Goal: Check status: Check status

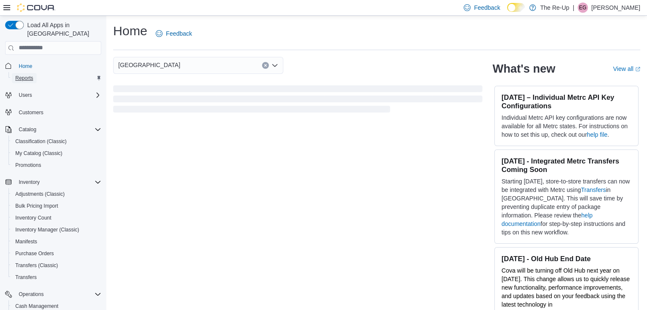
click at [31, 75] on span "Reports" at bounding box center [24, 78] width 18 height 7
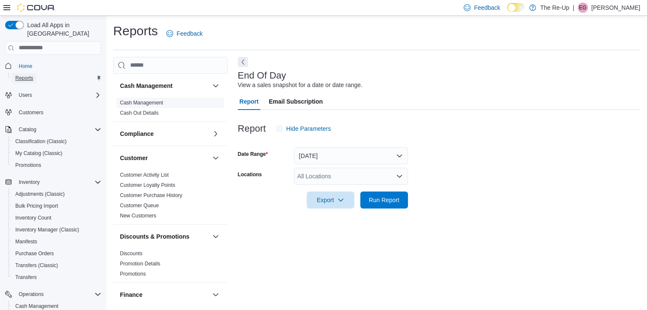
scroll to position [3, 0]
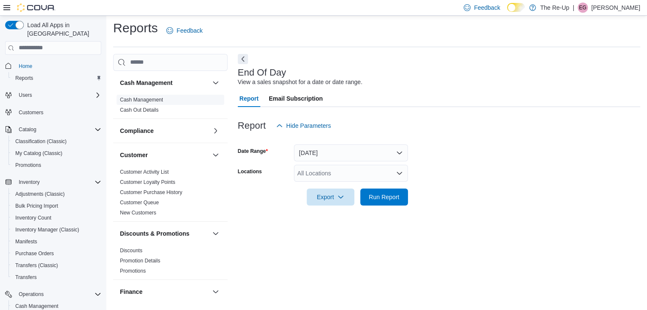
click at [168, 97] on span "Cash Management" at bounding box center [171, 100] width 108 height 10
click at [145, 100] on link "Cash Management" at bounding box center [141, 100] width 43 height 6
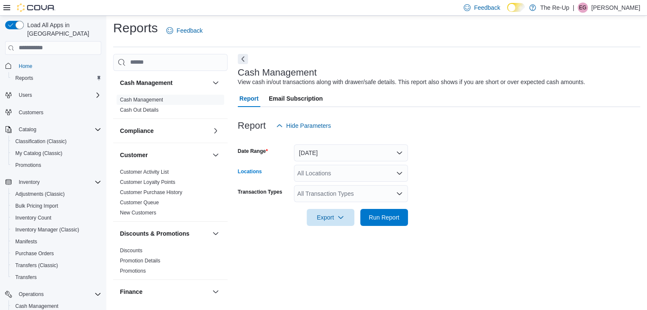
click at [312, 167] on div "All Locations" at bounding box center [351, 173] width 114 height 17
type input "**"
click at [327, 199] on span "Bartlesville" at bounding box center [343, 200] width 62 height 9
drag, startPoint x: 444, startPoint y: 194, endPoint x: 396, endPoint y: 216, distance: 52.7
click at [396, 216] on form "Date Range Today Locations Bartlesville Transaction Types All Transaction Types…" at bounding box center [439, 180] width 402 height 92
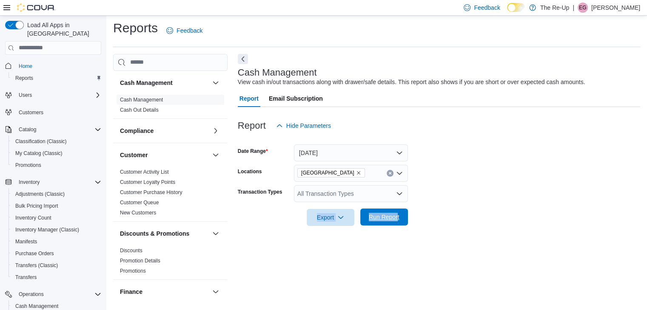
click at [396, 216] on span "Run Report" at bounding box center [384, 217] width 31 height 9
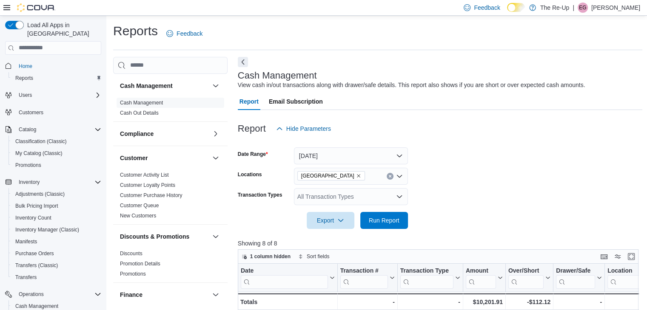
click at [243, 67] on div at bounding box center [440, 68] width 405 height 3
click at [242, 63] on button "Next" at bounding box center [243, 62] width 10 height 10
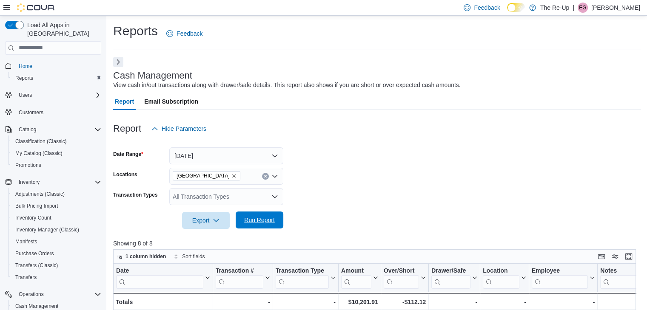
click at [266, 218] on span "Run Report" at bounding box center [259, 220] width 31 height 9
click at [120, 62] on button "Next" at bounding box center [118, 62] width 10 height 10
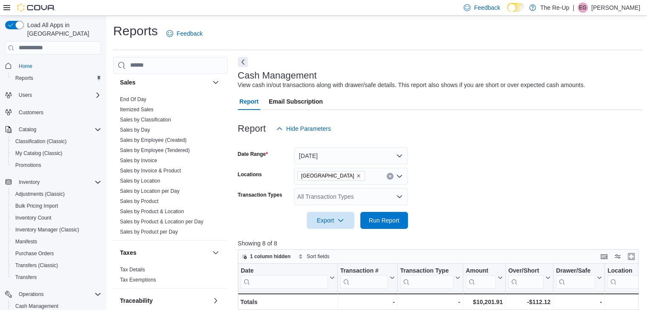
scroll to position [549, 0]
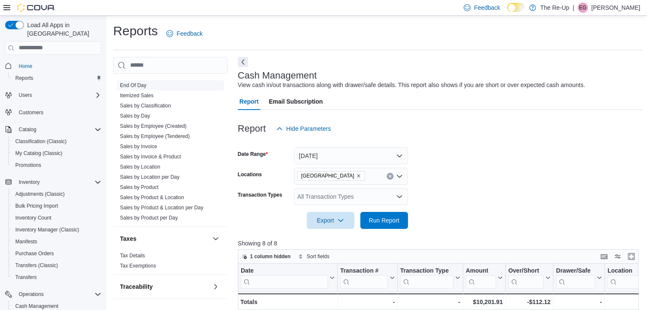
click at [138, 84] on link "End Of Day" at bounding box center [133, 86] width 26 height 6
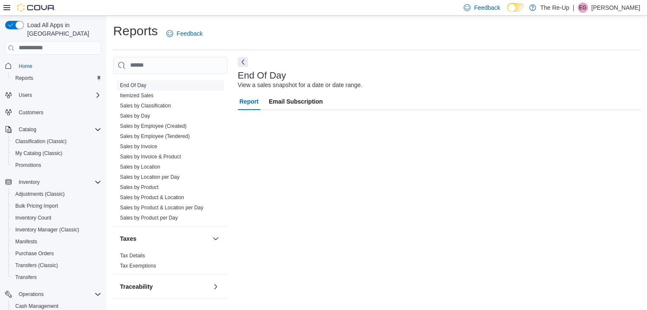
scroll to position [3, 0]
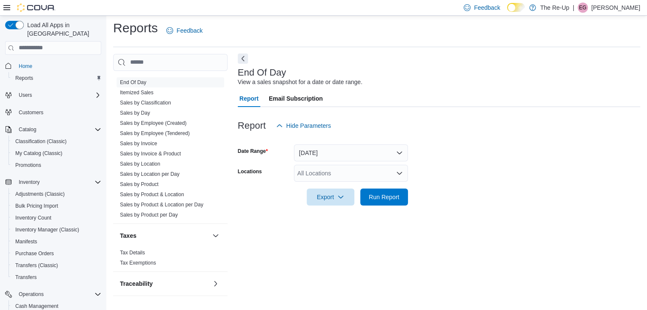
click at [245, 61] on button "Next" at bounding box center [243, 59] width 10 height 10
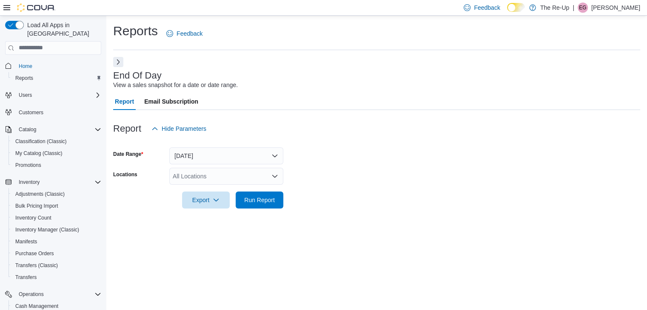
scroll to position [0, 0]
click at [218, 177] on div "All Locations" at bounding box center [226, 176] width 114 height 17
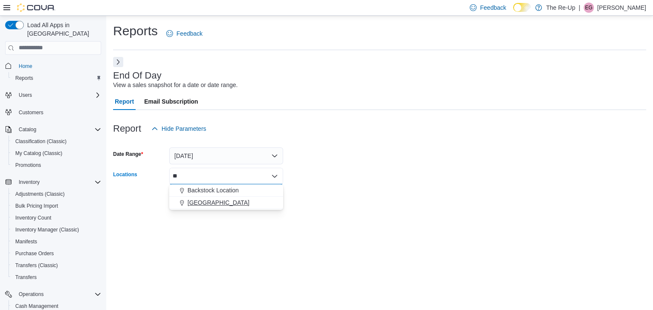
type input "**"
click at [204, 201] on span "Bartlesville" at bounding box center [219, 203] width 62 height 9
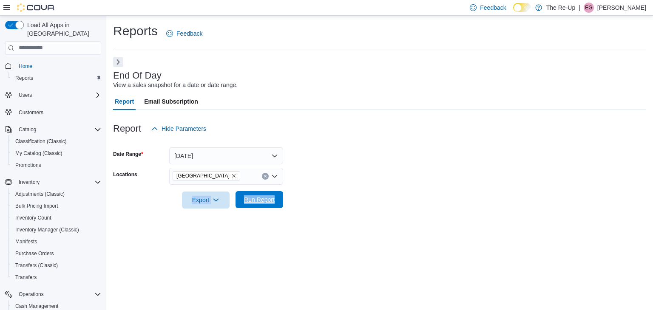
drag, startPoint x: 352, startPoint y: 181, endPoint x: 277, endPoint y: 196, distance: 76.4
click at [277, 196] on form "Date Range Today Locations Bartlesville Export Run Report" at bounding box center [379, 172] width 533 height 71
click at [277, 196] on span "Run Report" at bounding box center [259, 199] width 37 height 17
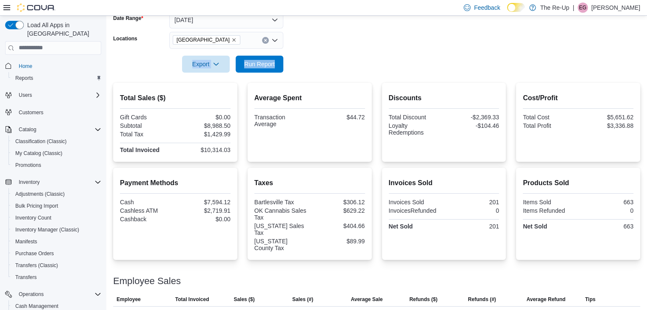
scroll to position [136, 0]
